Goal: Contribute content

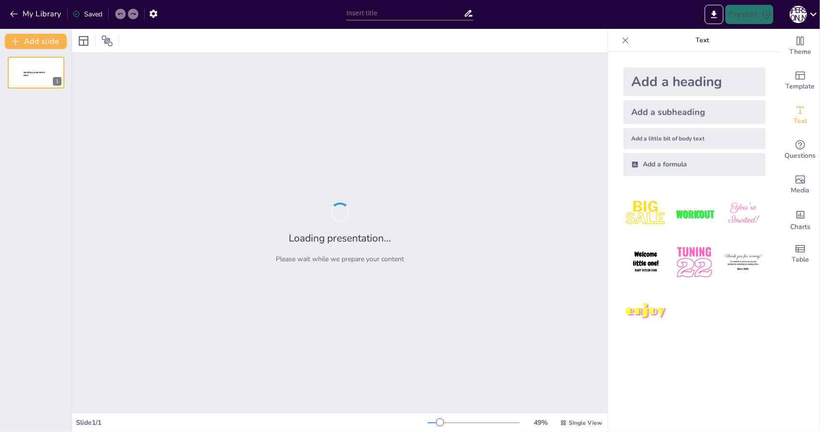
type input "Современные возможности ИИ в 1С: Обзор актуальных инструментов"
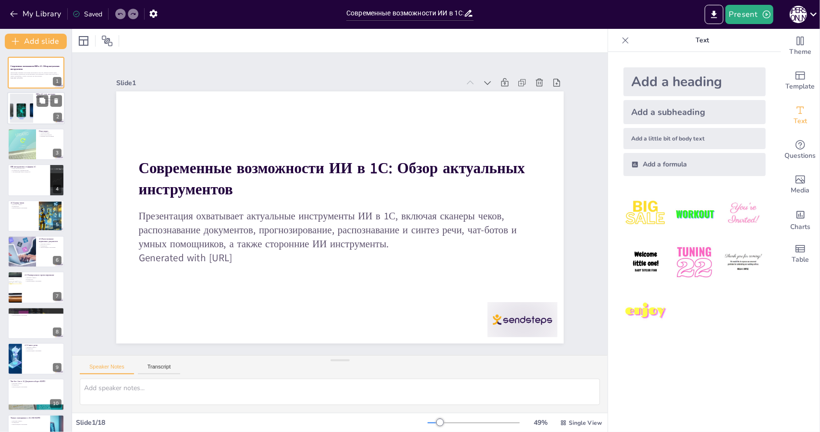
click at [26, 112] on div at bounding box center [22, 108] width 52 height 29
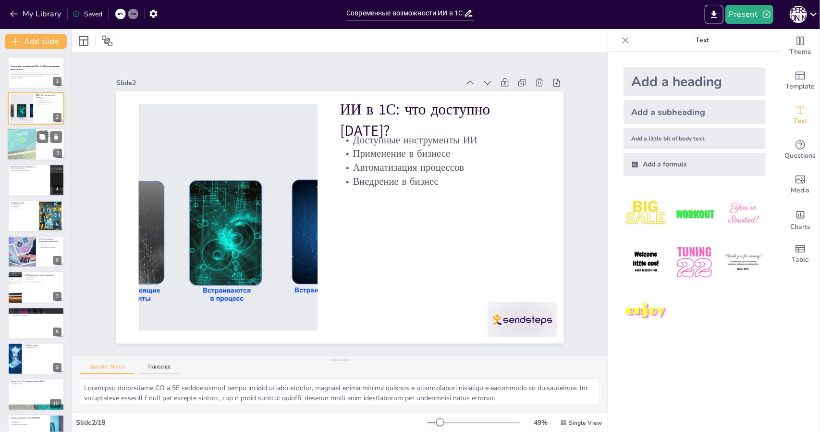
click at [18, 148] on div at bounding box center [21, 144] width 79 height 33
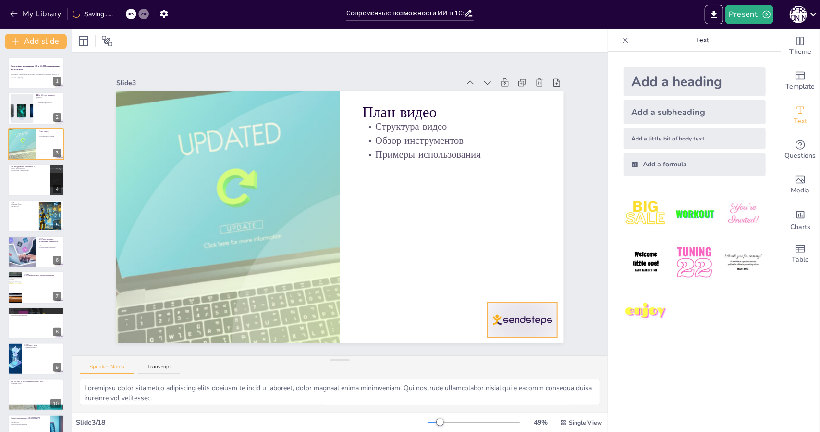
click at [506, 123] on div at bounding box center [520, 84] width 61 height 78
click at [34, 191] on div at bounding box center [36, 179] width 58 height 33
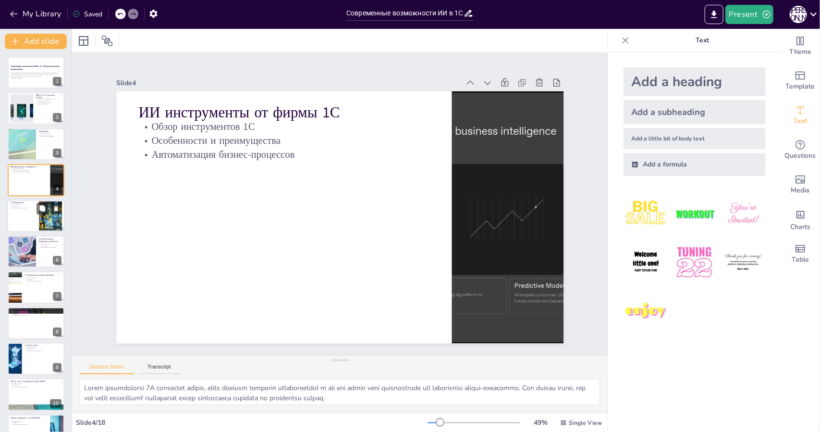
click at [37, 219] on div at bounding box center [36, 215] width 58 height 33
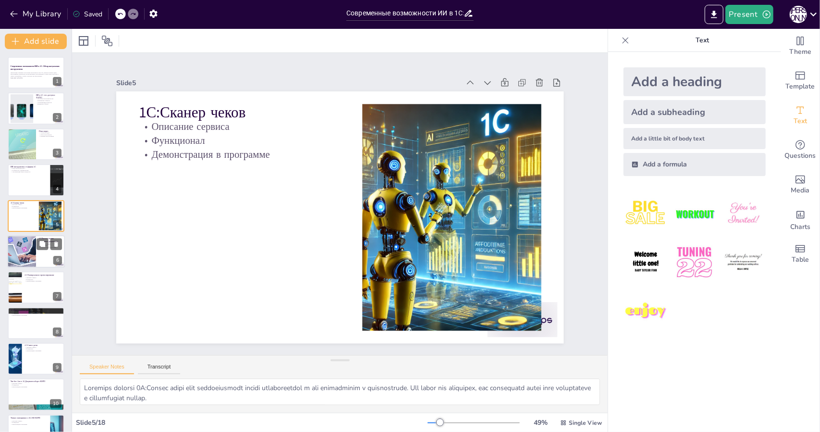
click at [31, 258] on div at bounding box center [21, 251] width 49 height 33
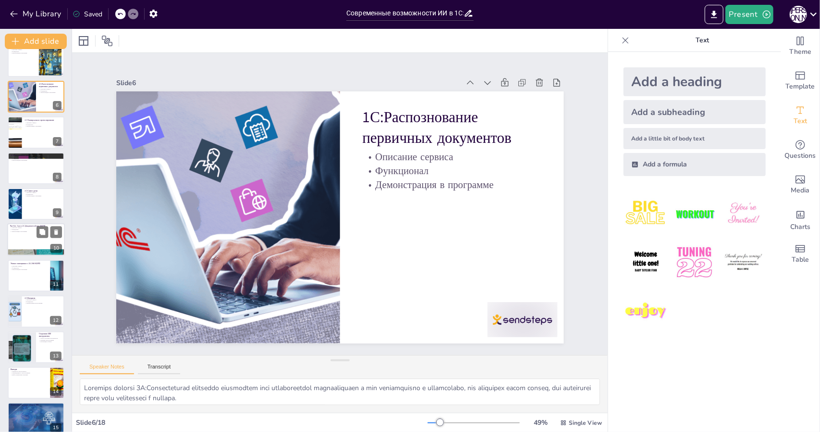
click at [31, 225] on p "Чат-бот Ася в 1С:Документооборот КОРП" at bounding box center [36, 226] width 52 height 3
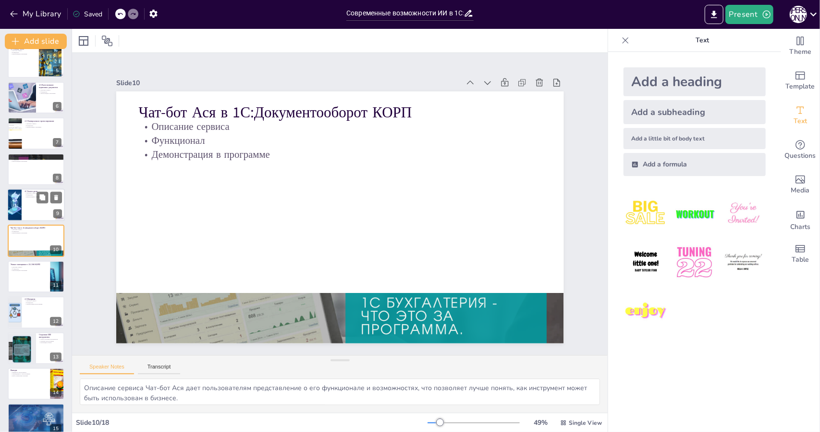
click at [31, 204] on div at bounding box center [36, 204] width 58 height 33
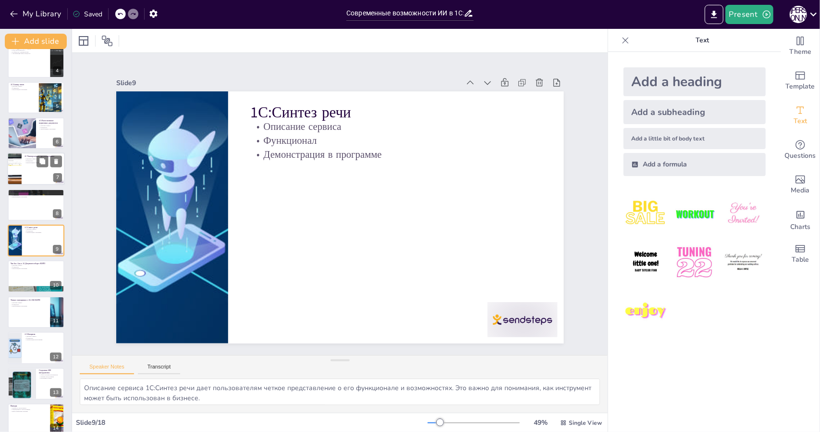
click at [32, 169] on div at bounding box center [36, 169] width 58 height 33
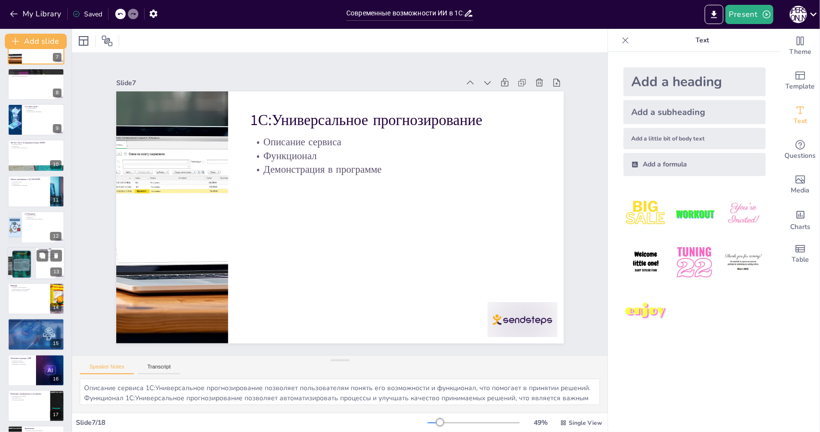
click at [29, 259] on div at bounding box center [22, 263] width 58 height 33
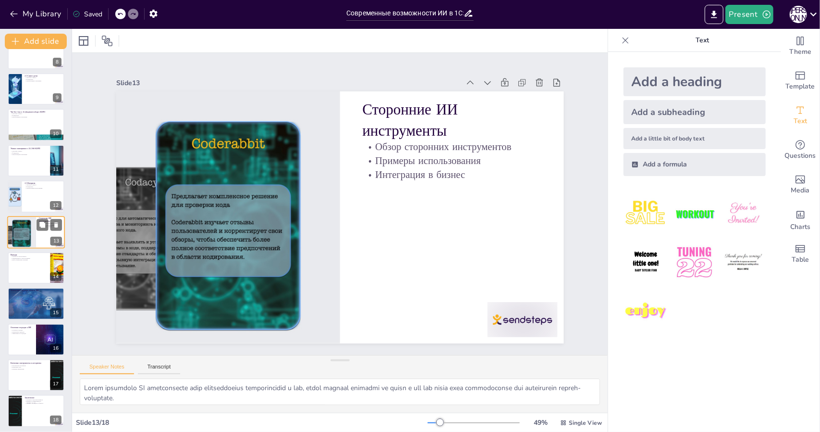
scroll to position [272, 0]
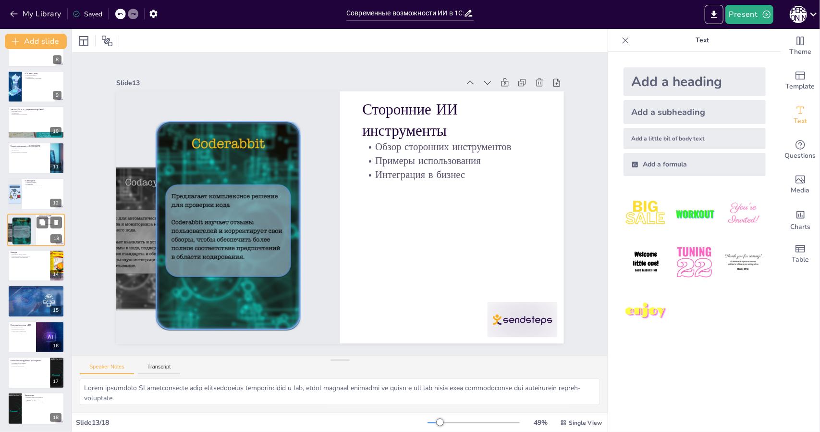
click at [29, 259] on div at bounding box center [36, 265] width 57 height 32
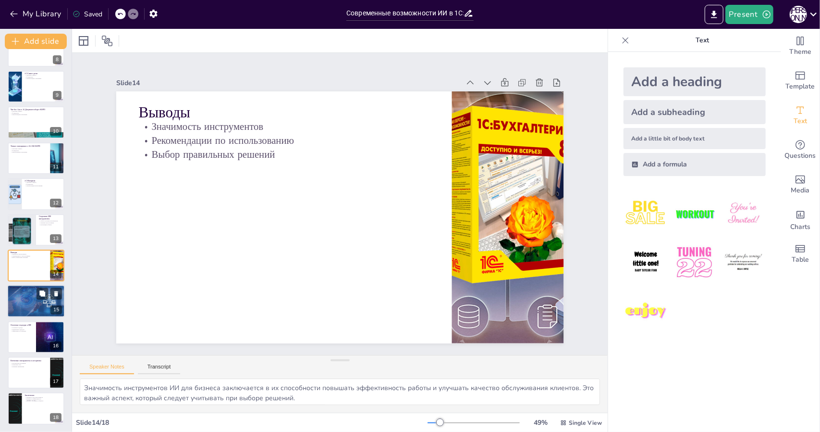
click at [49, 316] on div "Логическая структура области ИИ Уровни логической структуры Основные цели Ключе…" at bounding box center [36, 301] width 58 height 33
type textarea "Уровни логической структуры области ИИ позволяют организовать информацию и сдел…"
